Goal: Task Accomplishment & Management: Manage account settings

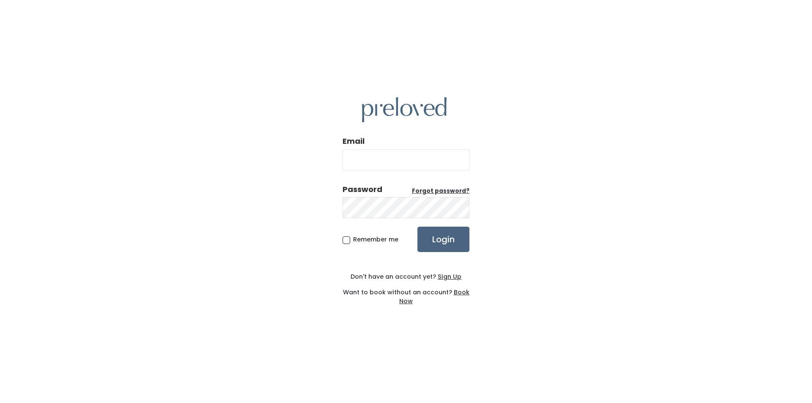
type input "cindyspurses@gmail.com"
click at [435, 232] on input "Login" at bounding box center [443, 239] width 52 height 25
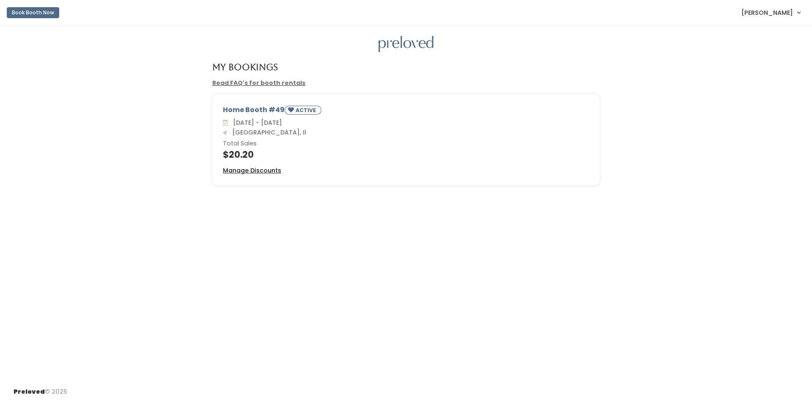
click at [258, 172] on u "Manage Discounts" at bounding box center [252, 170] width 58 height 8
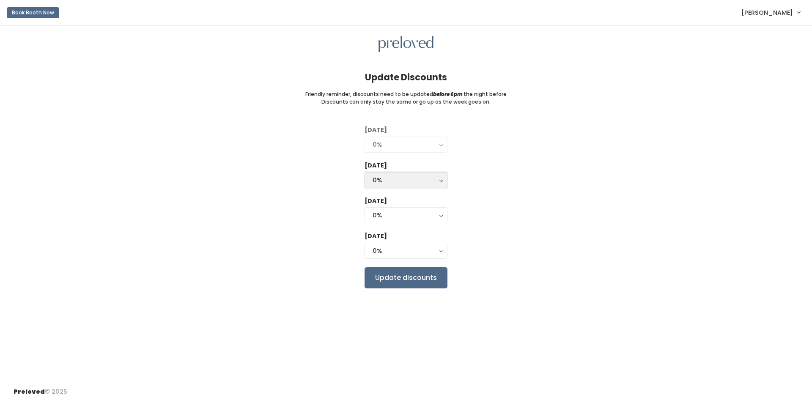
click at [440, 178] on button "0%" at bounding box center [405, 180] width 83 height 16
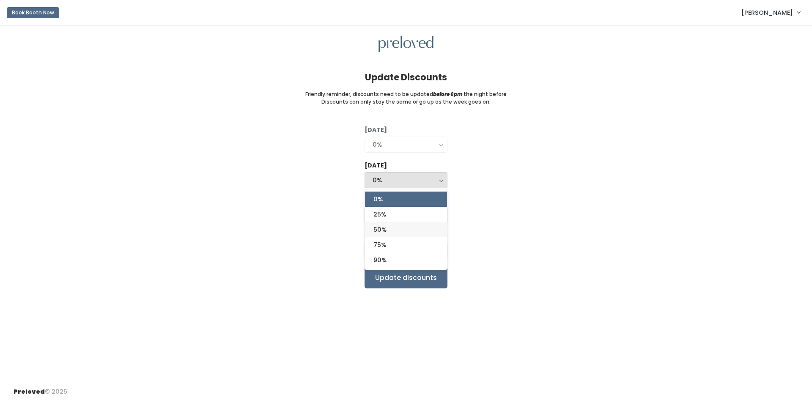
click at [383, 226] on span "50%" at bounding box center [379, 229] width 13 height 9
select select "50%"
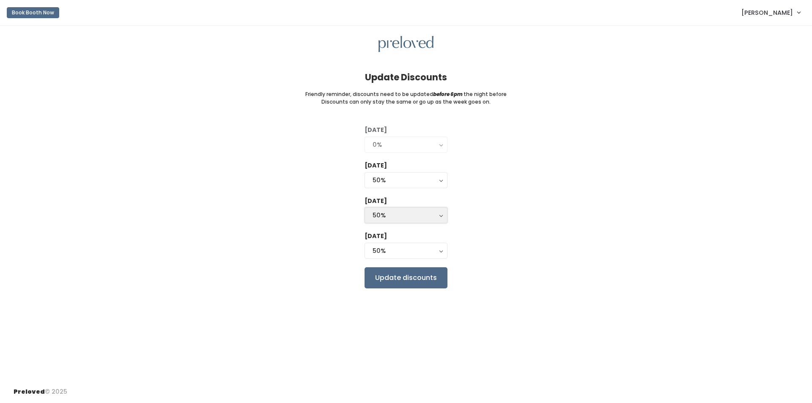
click at [444, 214] on button "50%" at bounding box center [405, 215] width 83 height 16
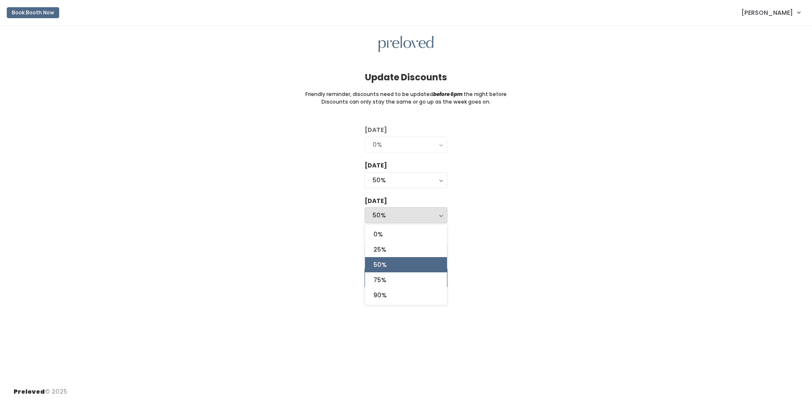
click at [444, 214] on button "50%" at bounding box center [405, 215] width 83 height 16
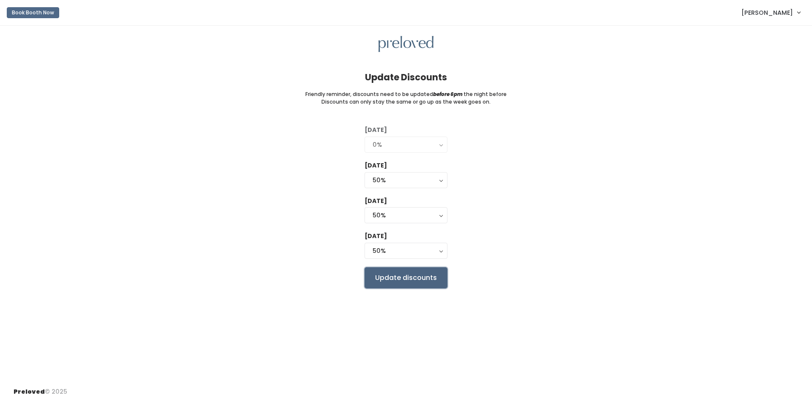
click at [419, 277] on input "Update discounts" at bounding box center [405, 277] width 83 height 21
